Goal: Navigation & Orientation: Find specific page/section

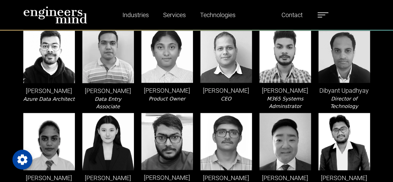
scroll to position [311, 0]
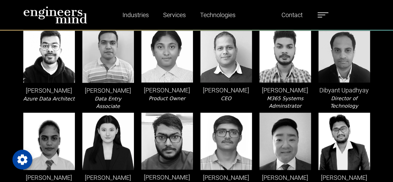
click at [61, 12] on img at bounding box center [55, 14] width 64 height 17
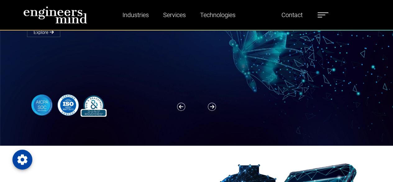
scroll to position [93, 0]
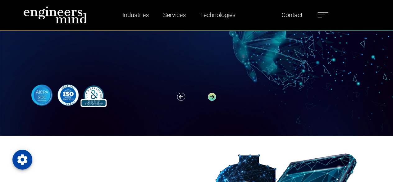
click at [210, 97] on icon "button" at bounding box center [212, 97] width 8 height 8
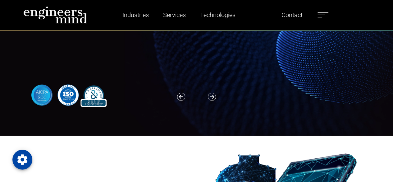
scroll to position [0, 0]
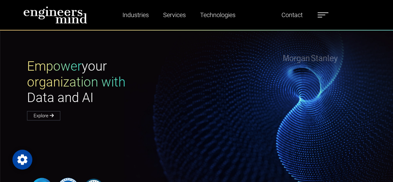
click at [225, 30] on nav "Industries Financial Services Healthcare Manufacturing Services Digital Transfo…" at bounding box center [196, 15] width 393 height 30
click at [294, 59] on div "Empower your organization with Data and AI Explore" at bounding box center [200, 88] width 354 height 61
click at [309, 52] on div "Empower your organization with Data and AI Explore" at bounding box center [200, 129] width 400 height 199
click at [308, 54] on div "Empower your organization with Data and AI Explore" at bounding box center [200, 129] width 400 height 199
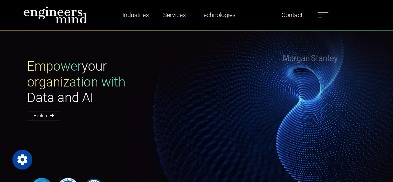
drag, startPoint x: 223, startPoint y: 71, endPoint x: 171, endPoint y: 78, distance: 52.4
click at [171, 78] on h1 "Empower your organization with Data and AI" at bounding box center [112, 81] width 170 height 47
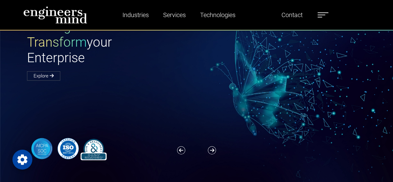
scroll to position [62, 0]
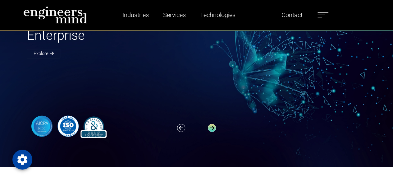
click at [212, 125] on icon "button" at bounding box center [212, 128] width 8 height 8
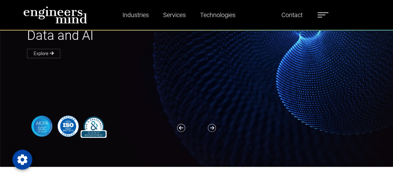
scroll to position [0, 0]
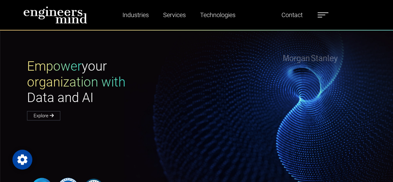
click at [297, 57] on div "Empower your organization with Data and AI Explore" at bounding box center [200, 129] width 400 height 199
click at [358, 52] on div "Empower your organization with Data and AI Explore" at bounding box center [200, 129] width 400 height 199
click at [298, 59] on div "Empower your organization with Data and AI Explore" at bounding box center [200, 88] width 354 height 61
click at [295, 61] on div "Empower your organization with Data and AI Explore" at bounding box center [200, 88] width 354 height 61
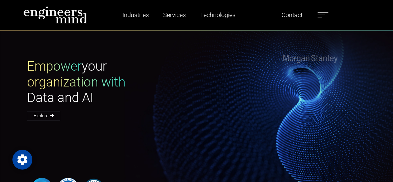
click at [295, 60] on div "Empower your organization with Data and AI Explore" at bounding box center [200, 88] width 354 height 61
